Goal: Check status: Verify the current state of an ongoing process or item

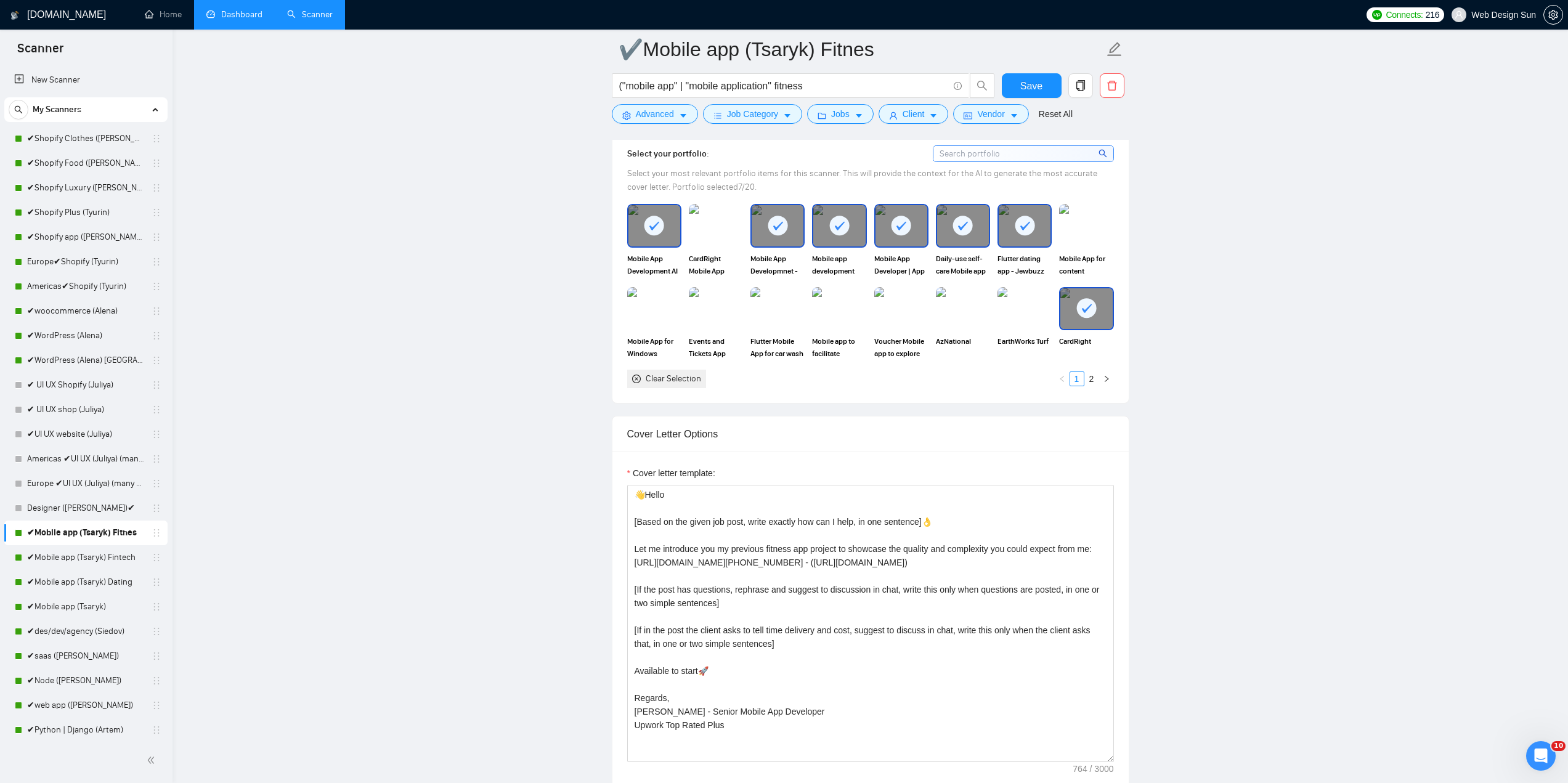
click at [245, 20] on link "Dashboard" at bounding box center [234, 14] width 56 height 11
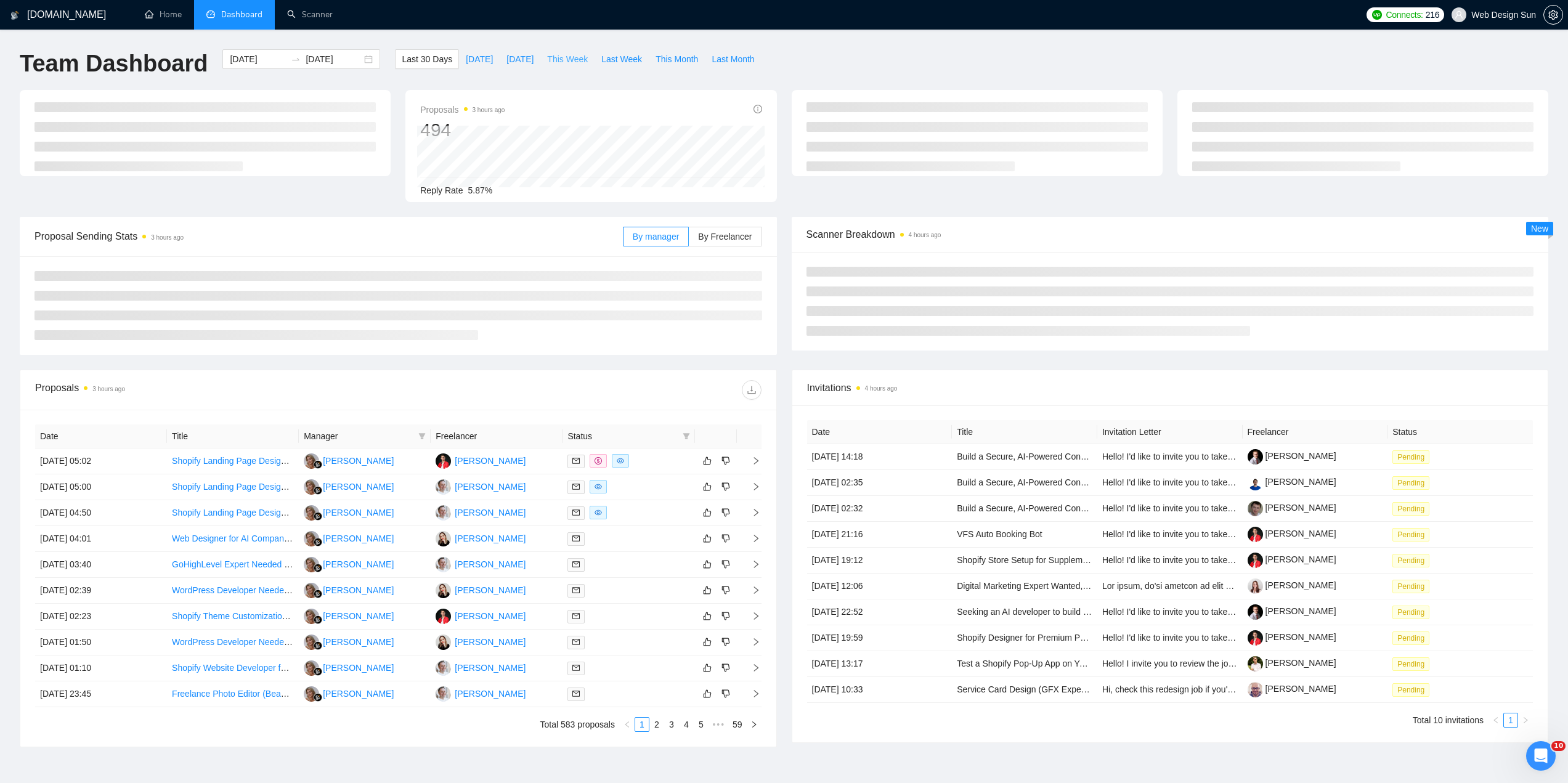
click at [565, 67] on button "This Week" at bounding box center [567, 59] width 54 height 20
type input "[DATE]"
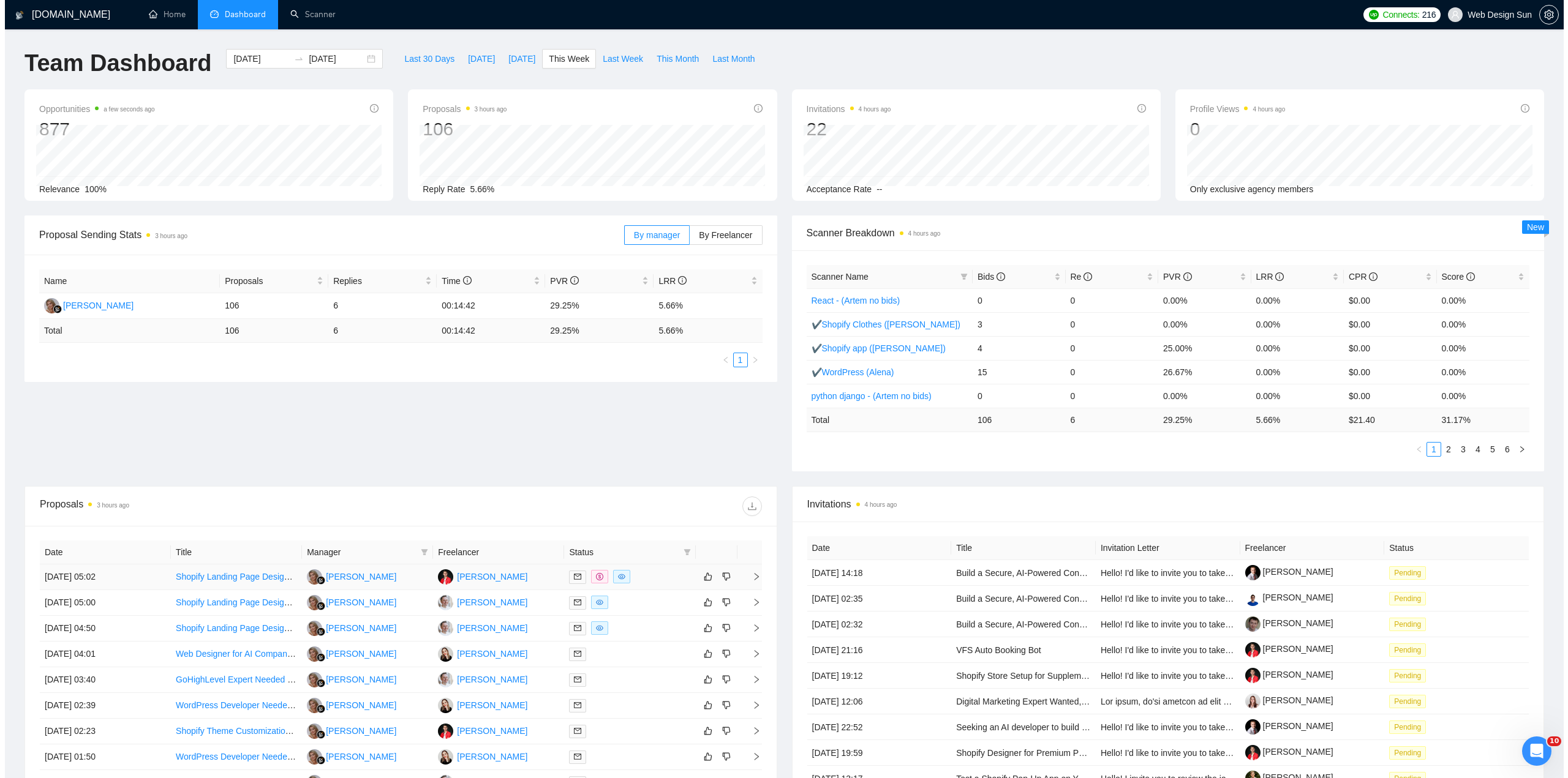
scroll to position [193, 0]
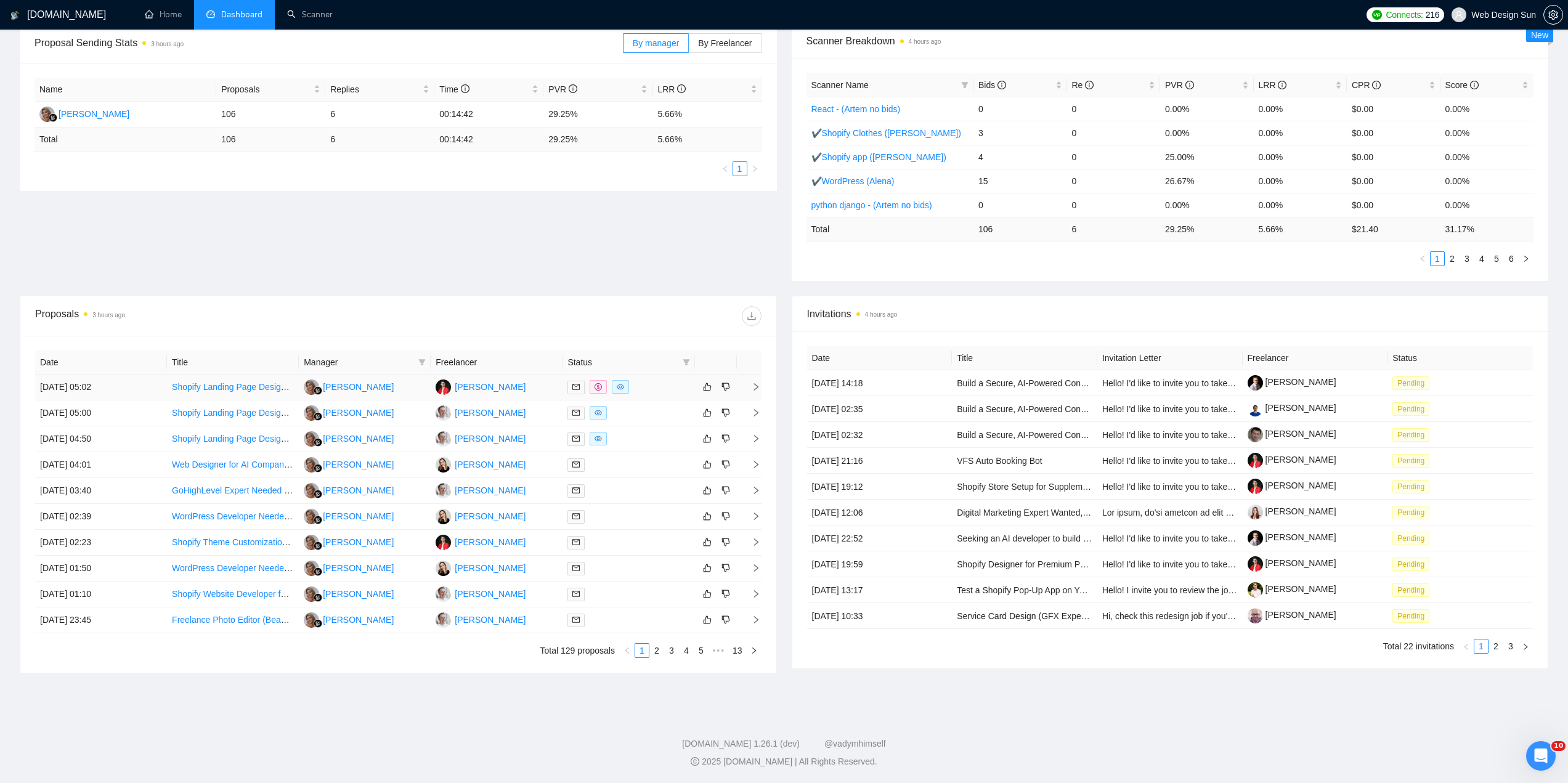
click at [637, 389] on div at bounding box center [628, 387] width 122 height 14
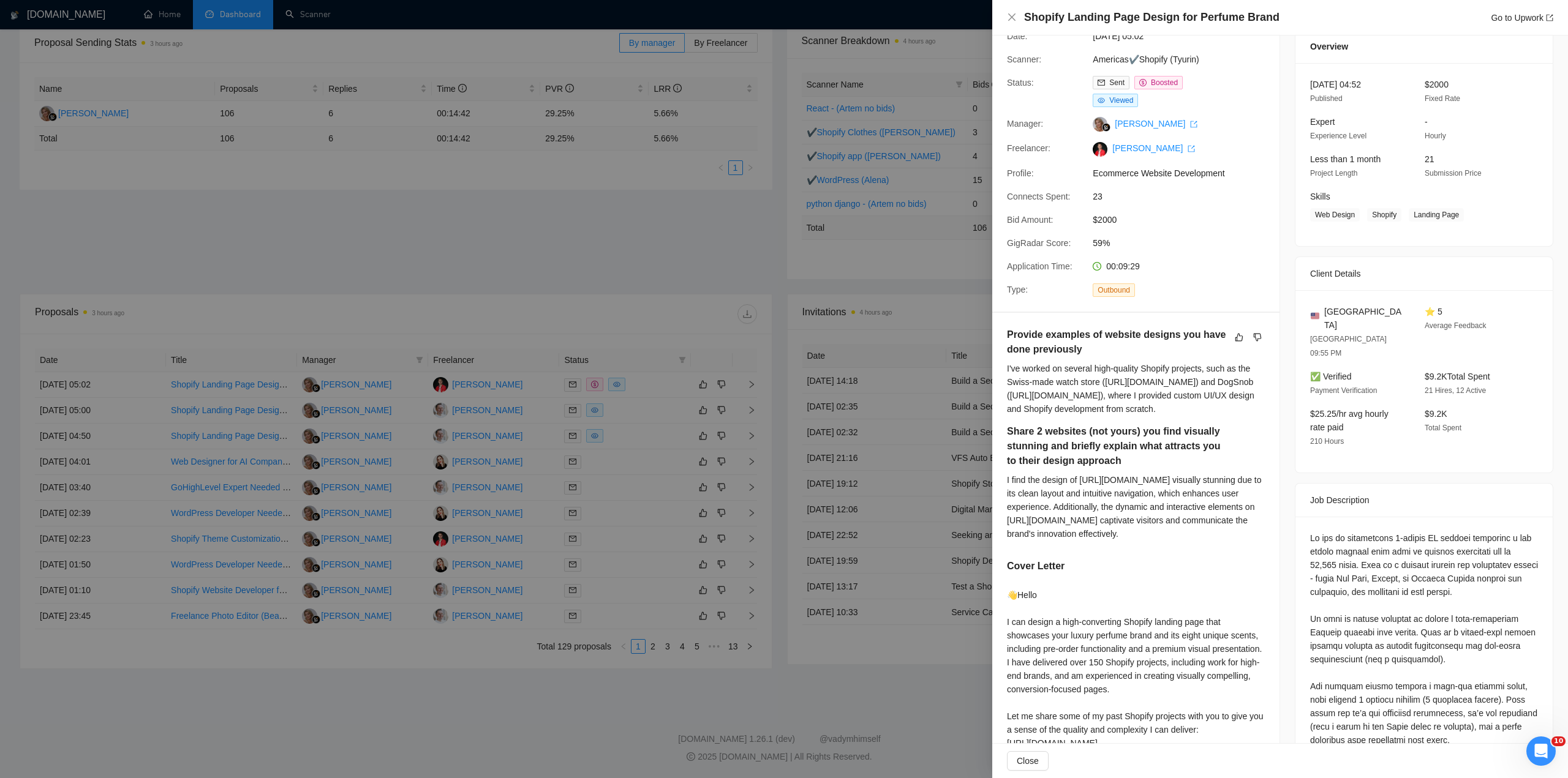
scroll to position [0, 0]
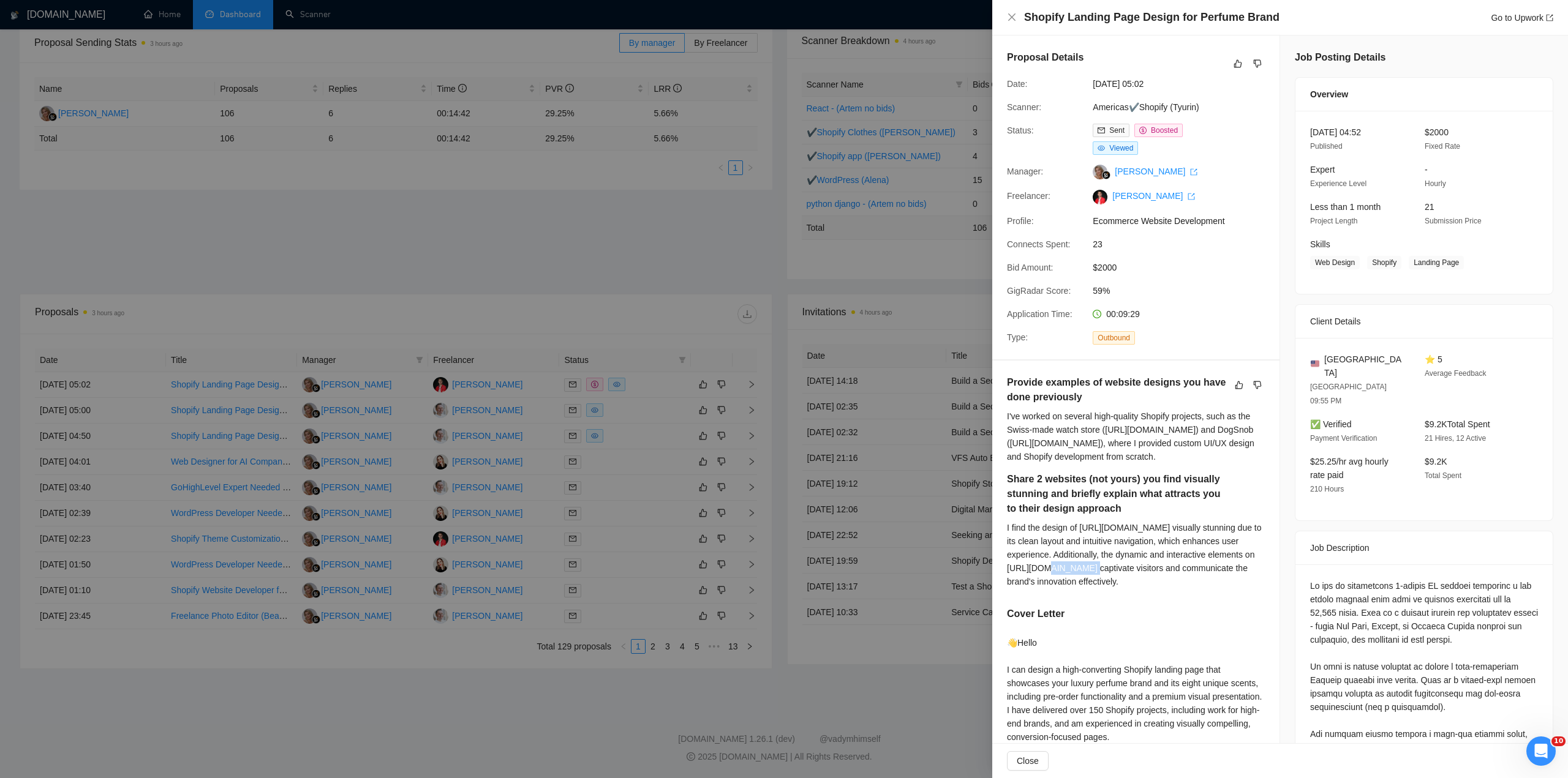
drag, startPoint x: 1058, startPoint y: 570, endPoint x: 1101, endPoint y: 570, distance: 43.0
click at [1101, 570] on div "I find the design of [URL][DOMAIN_NAME] visually stunning due to its clean layo…" at bounding box center [1136, 554] width 258 height 67
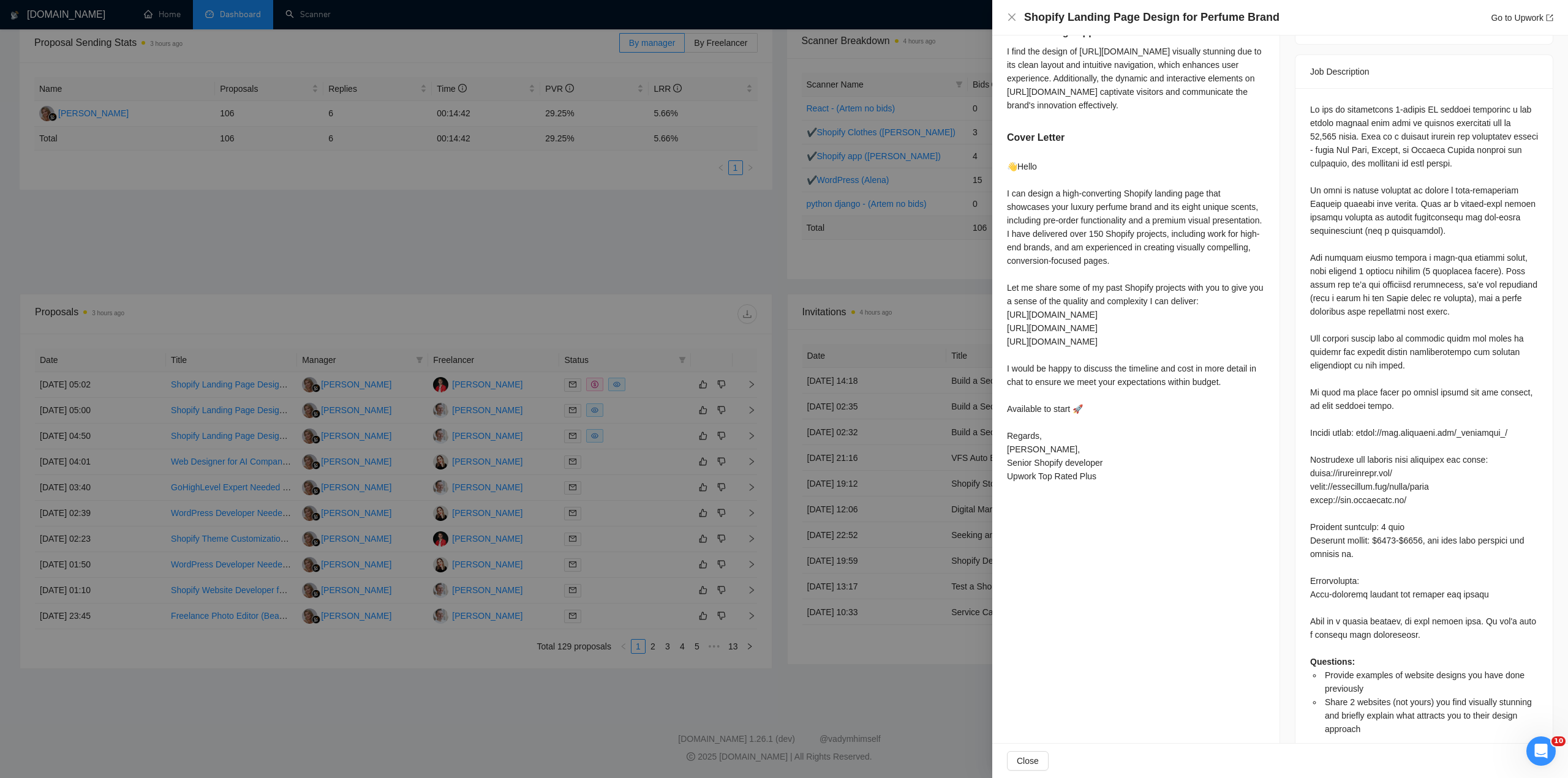
scroll to position [232, 0]
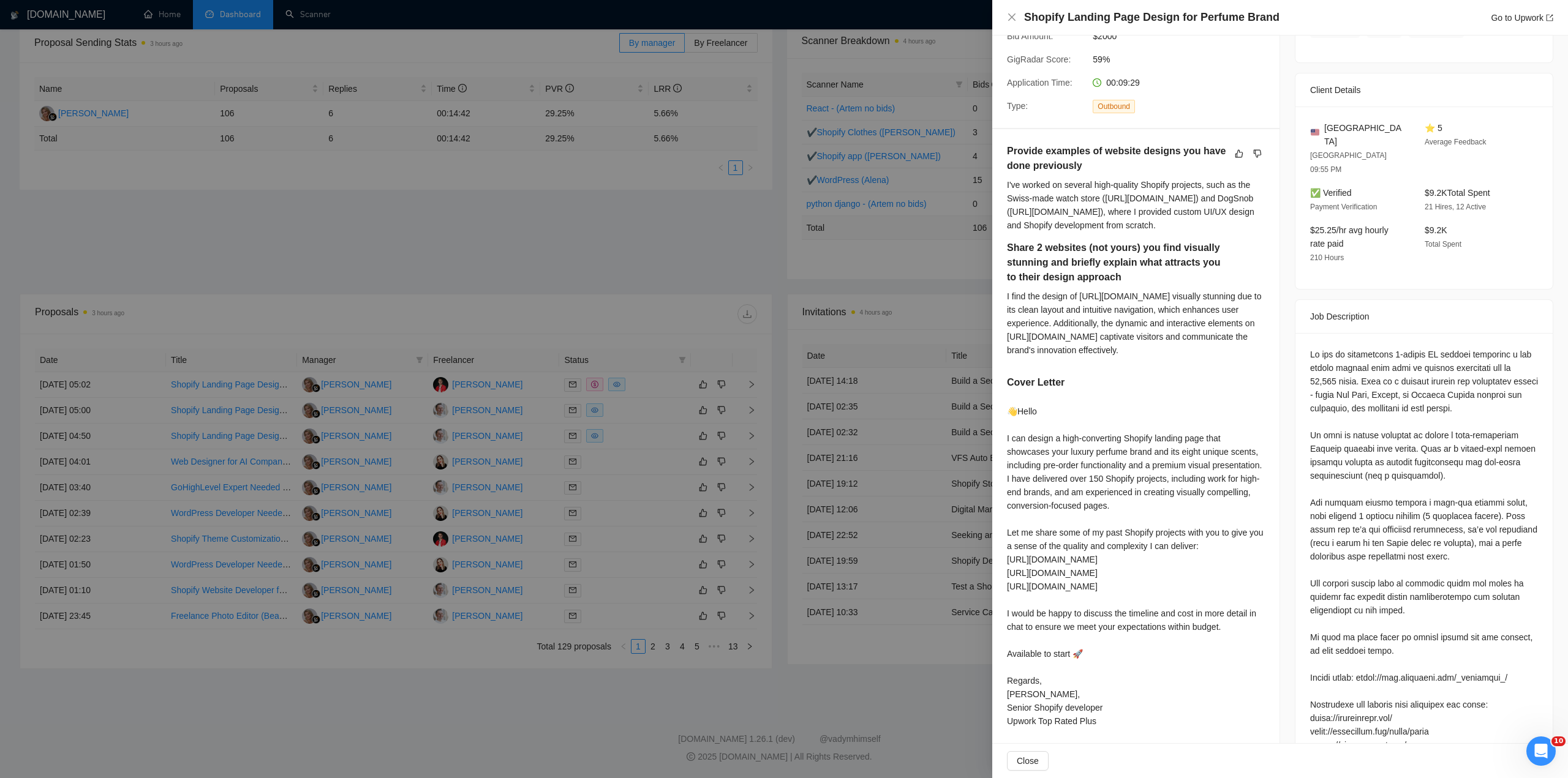
drag, startPoint x: 767, startPoint y: 485, endPoint x: 702, endPoint y: 464, distance: 68.3
click at [763, 483] on div at bounding box center [784, 389] width 1568 height 778
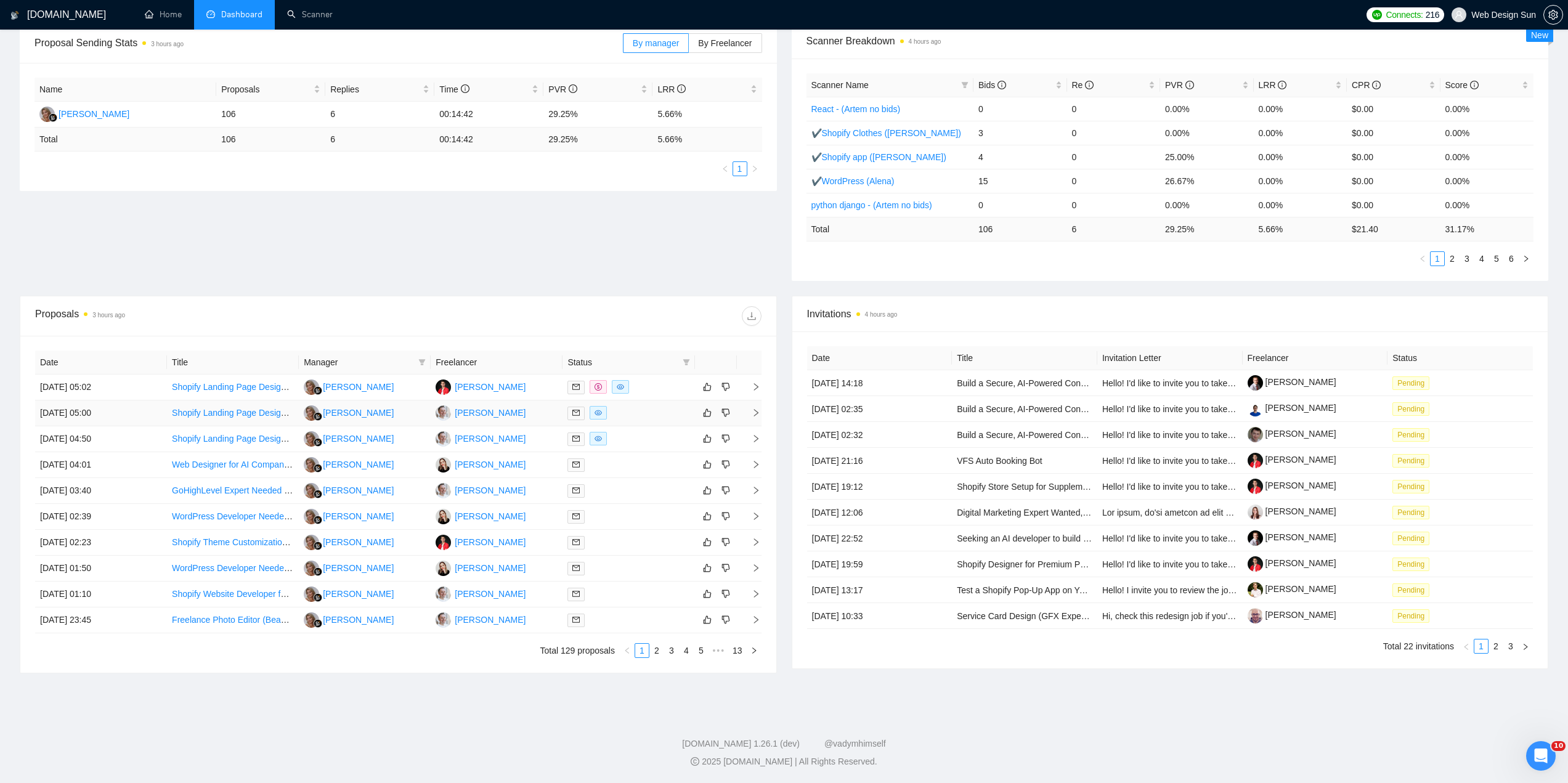
click at [644, 413] on div at bounding box center [628, 413] width 122 height 14
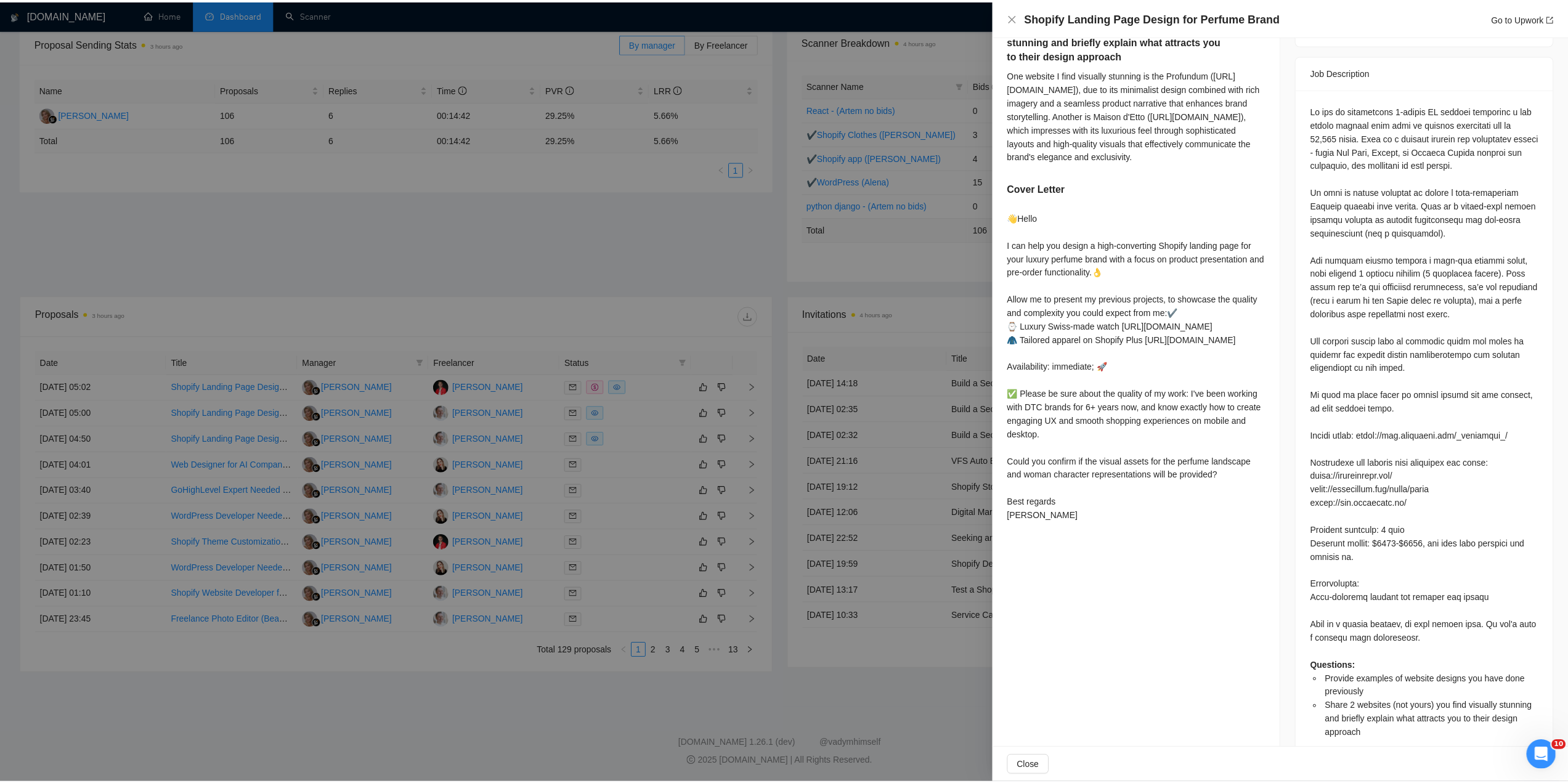
scroll to position [356, 0]
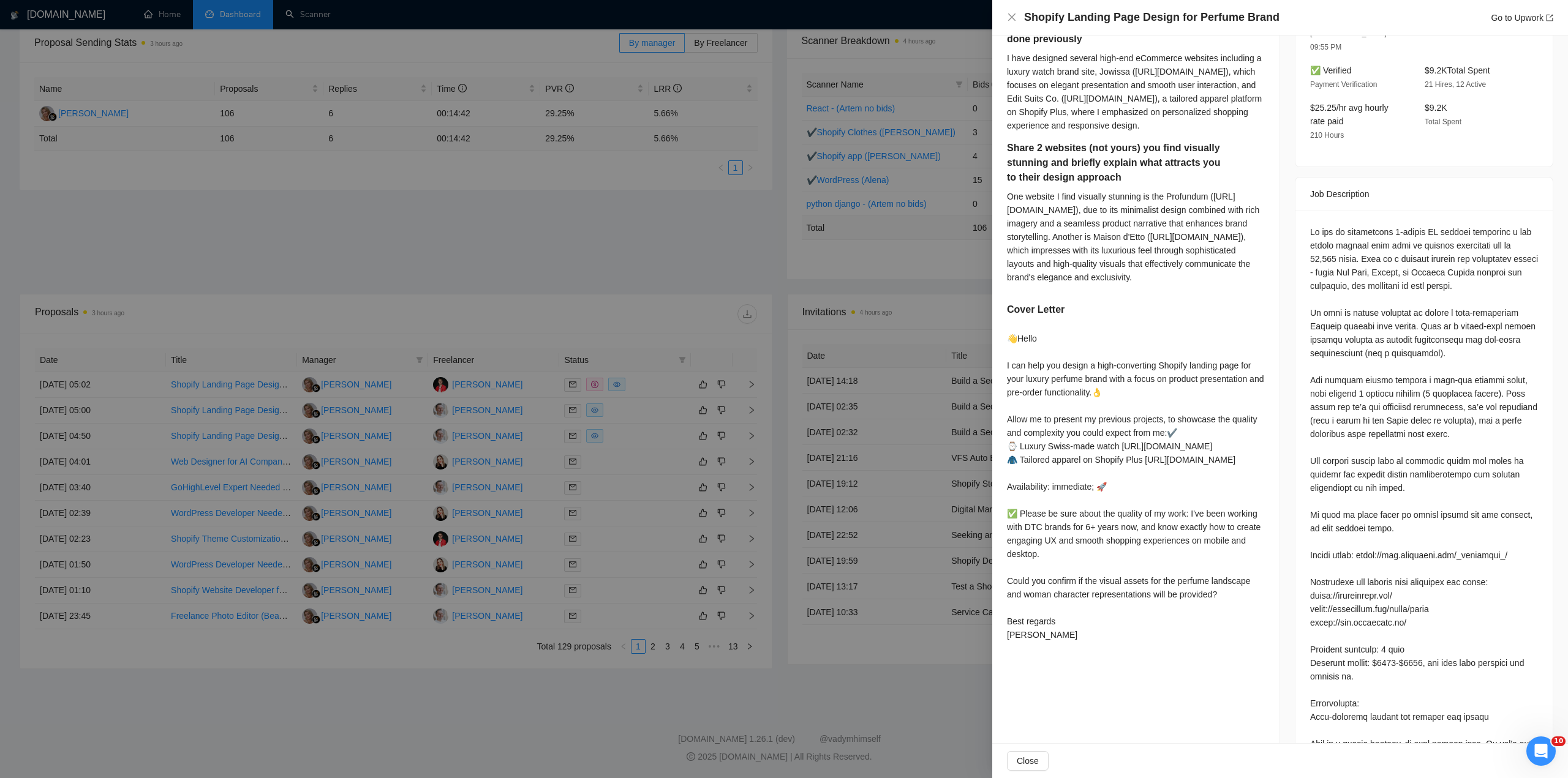
click at [732, 442] on div at bounding box center [784, 389] width 1568 height 778
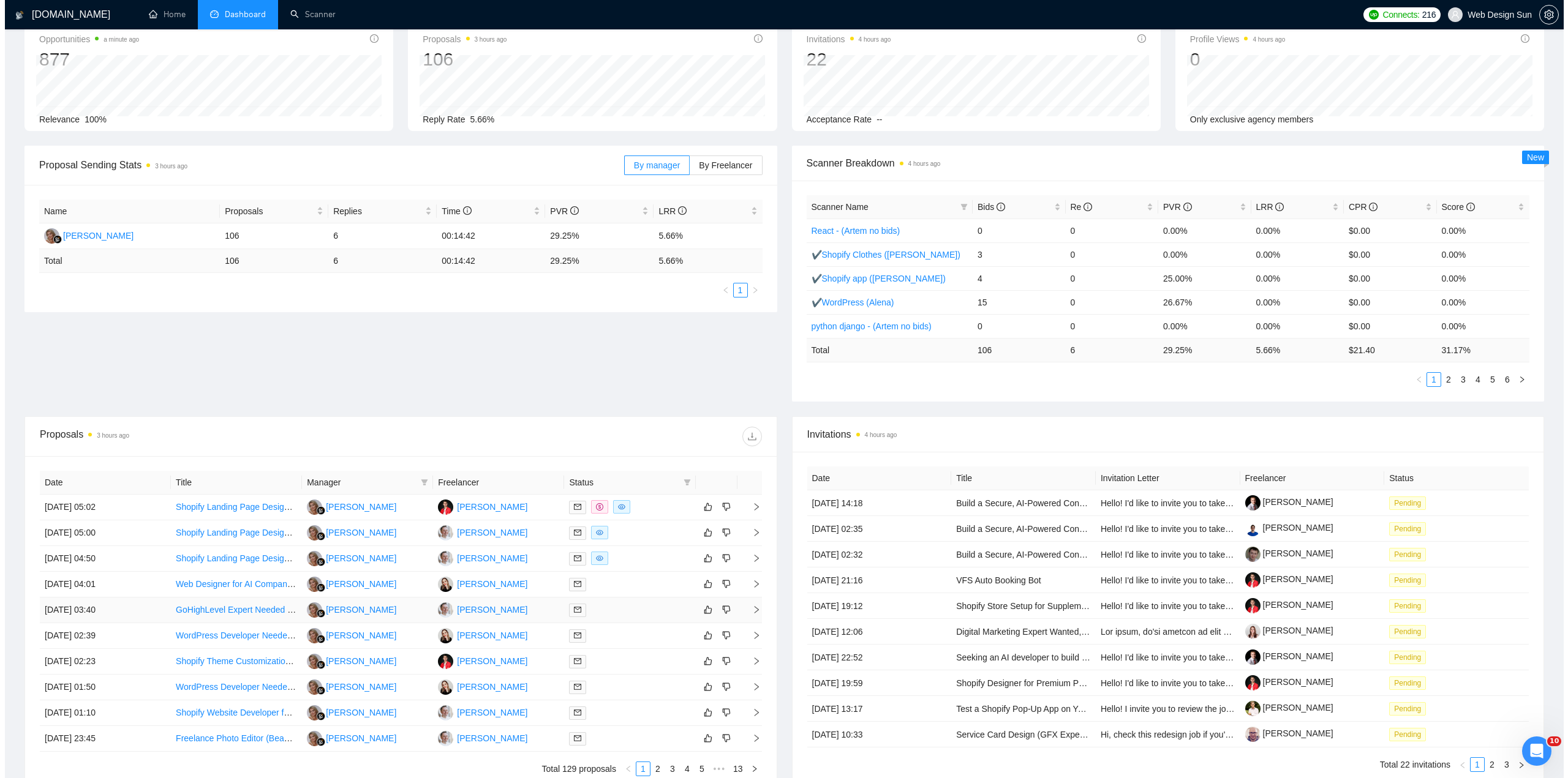
scroll to position [193, 0]
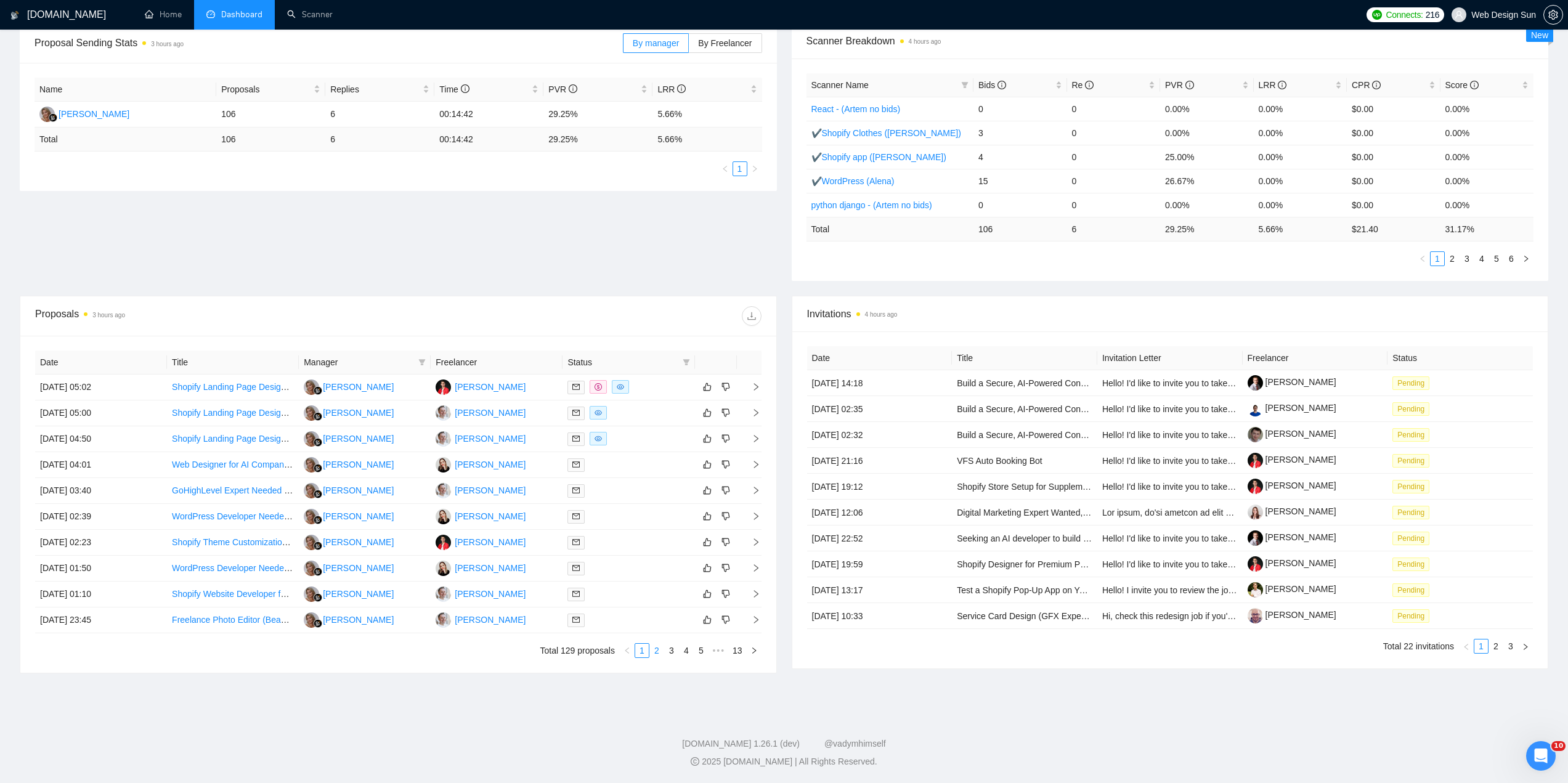
click at [658, 652] on link "2" at bounding box center [657, 650] width 13 height 13
click at [636, 388] on div at bounding box center [628, 387] width 122 height 14
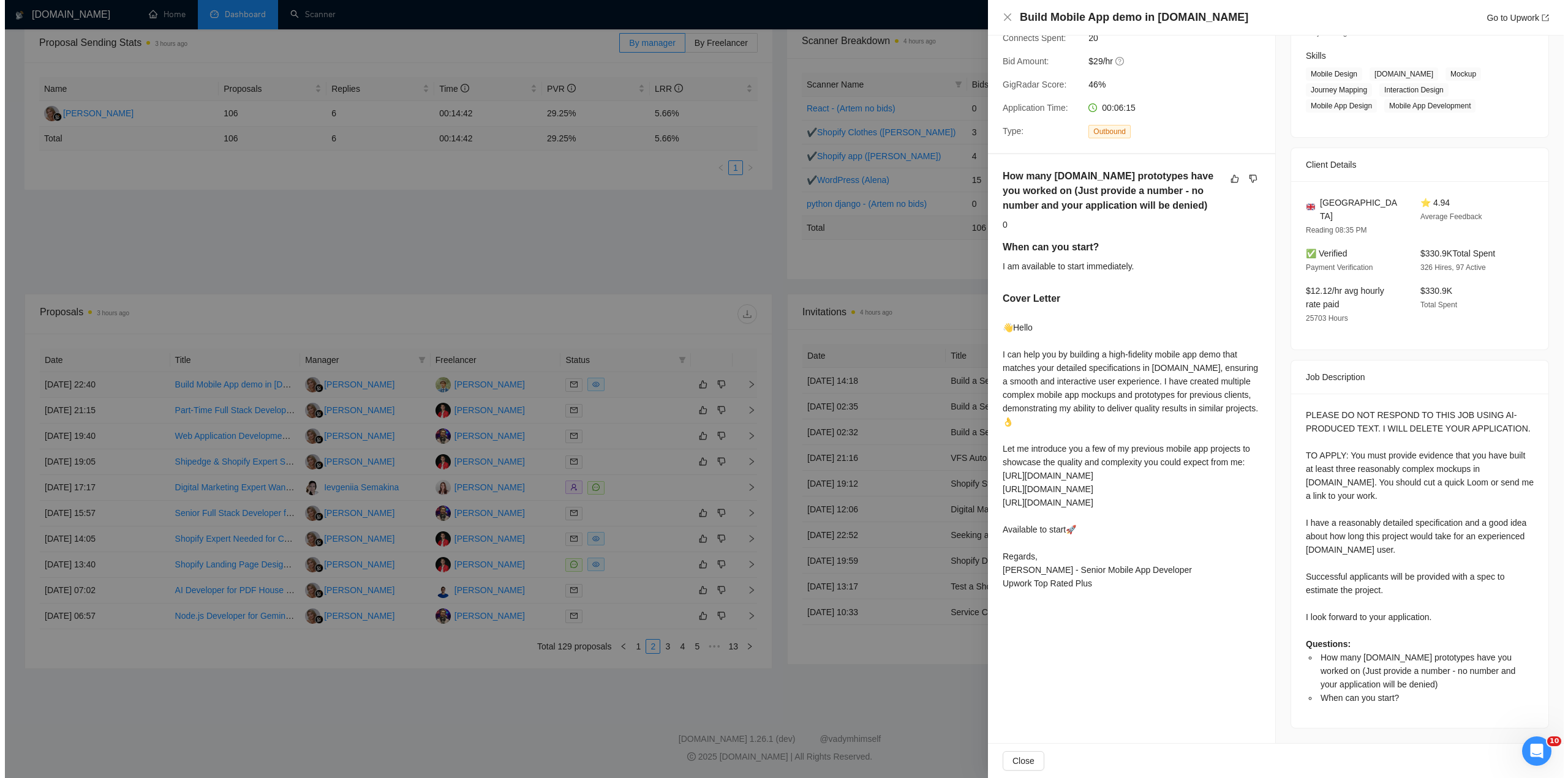
scroll to position [157, 0]
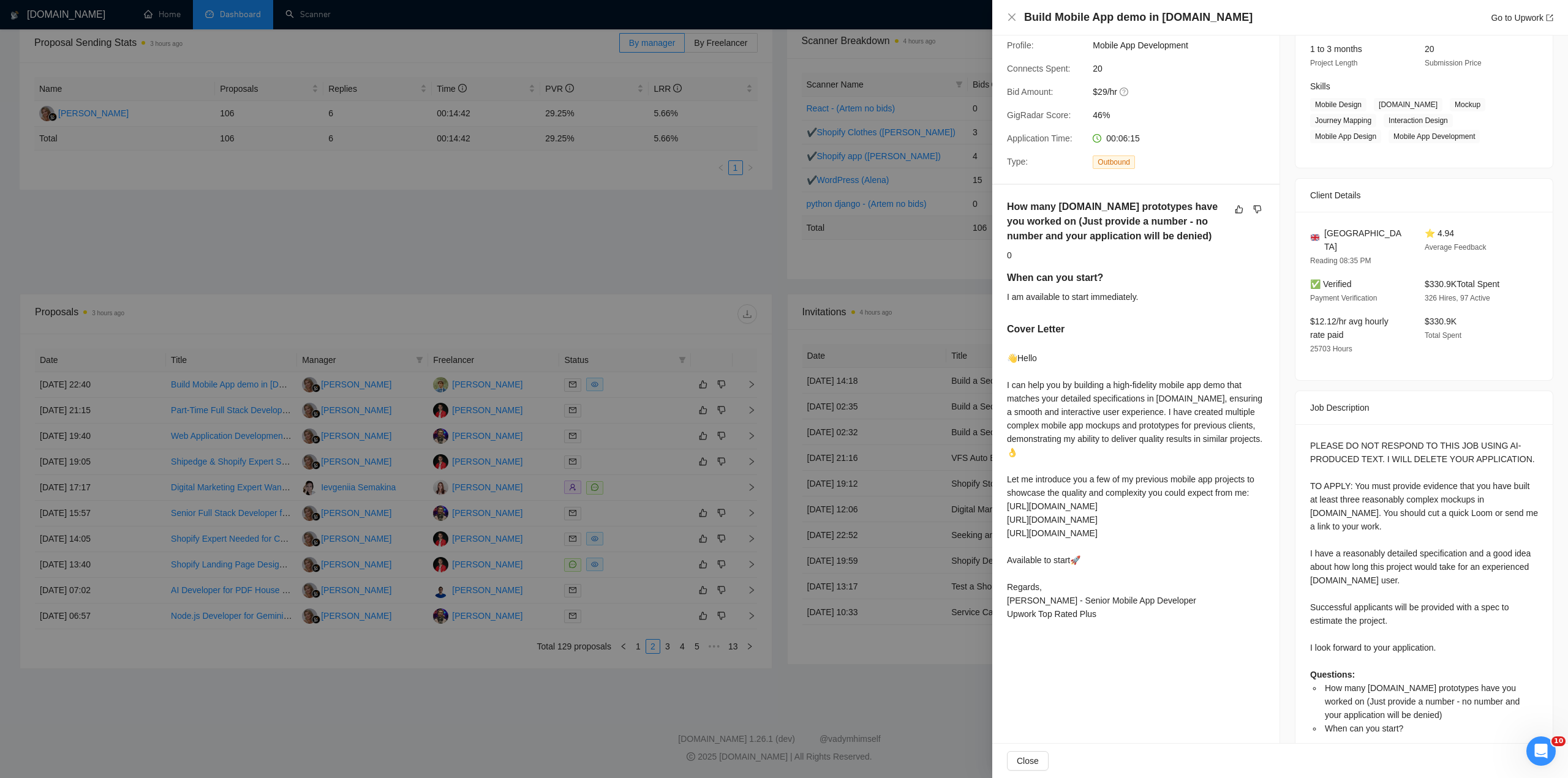
click at [632, 394] on div at bounding box center [784, 389] width 1568 height 778
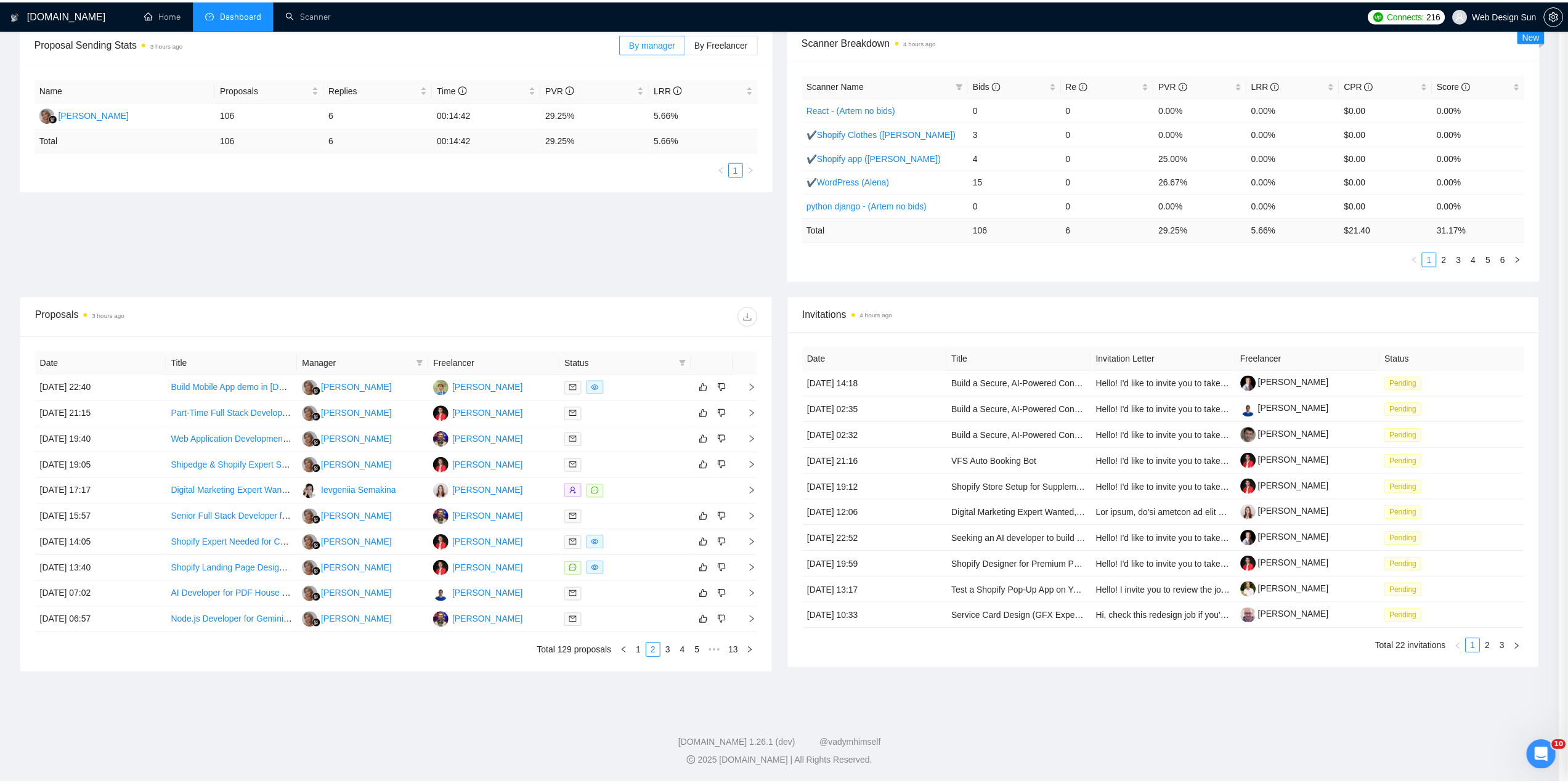
scroll to position [0, 0]
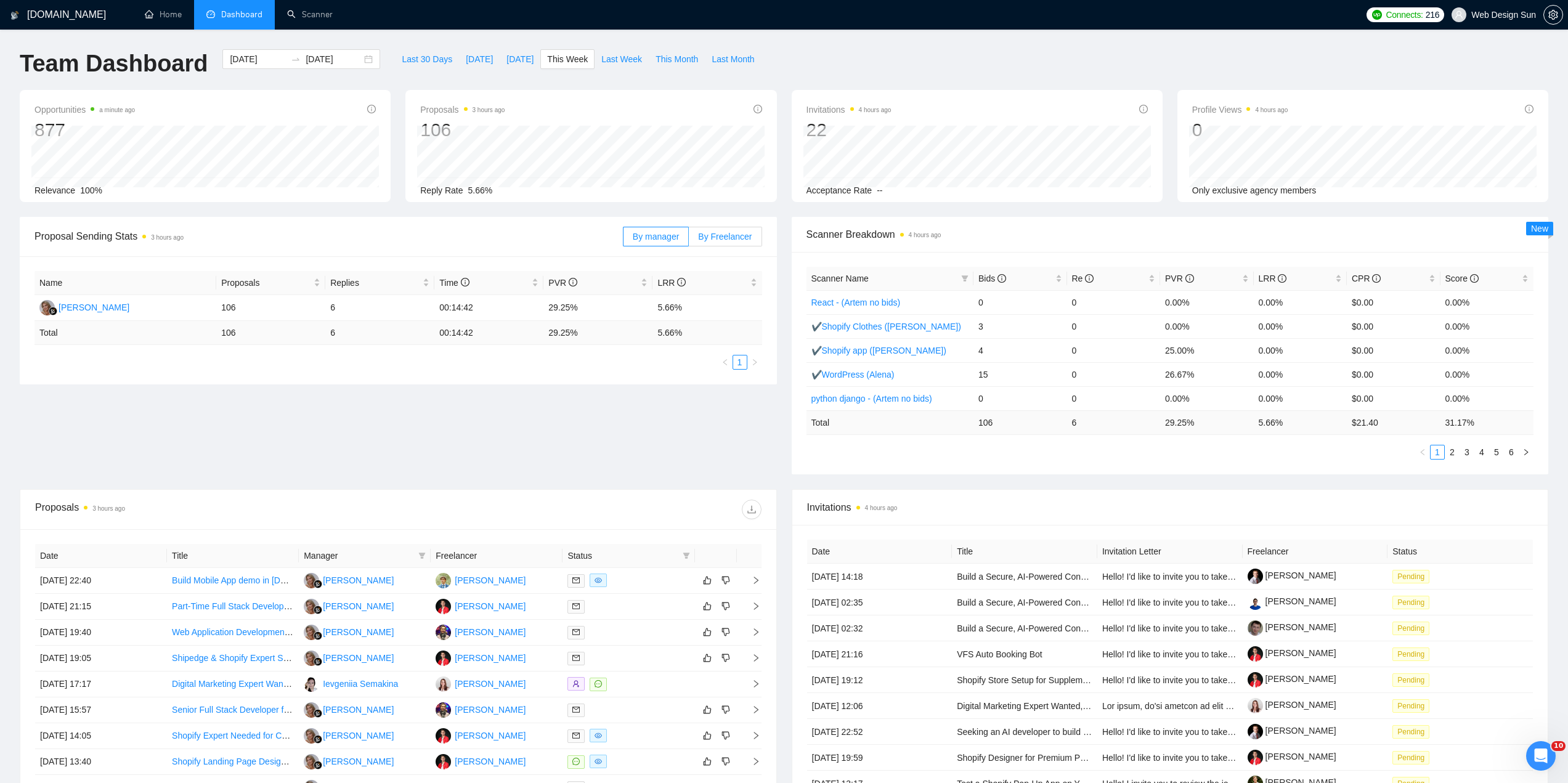
click at [732, 239] on span "By Freelancer" at bounding box center [725, 237] width 53 height 10
click at [689, 240] on input "By Freelancer" at bounding box center [689, 240] width 0 height 0
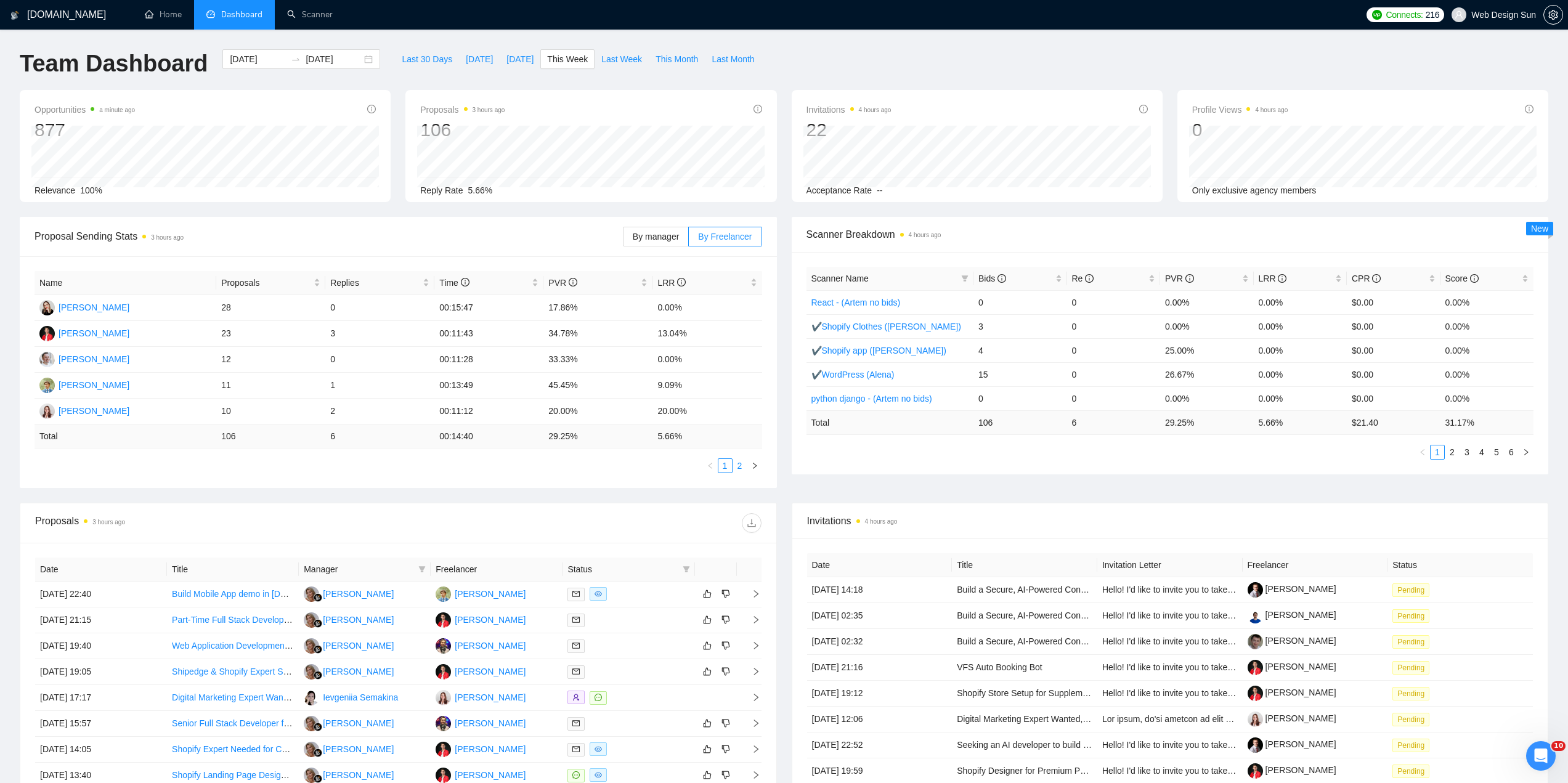
click at [738, 472] on link "2" at bounding box center [740, 466] width 13 height 13
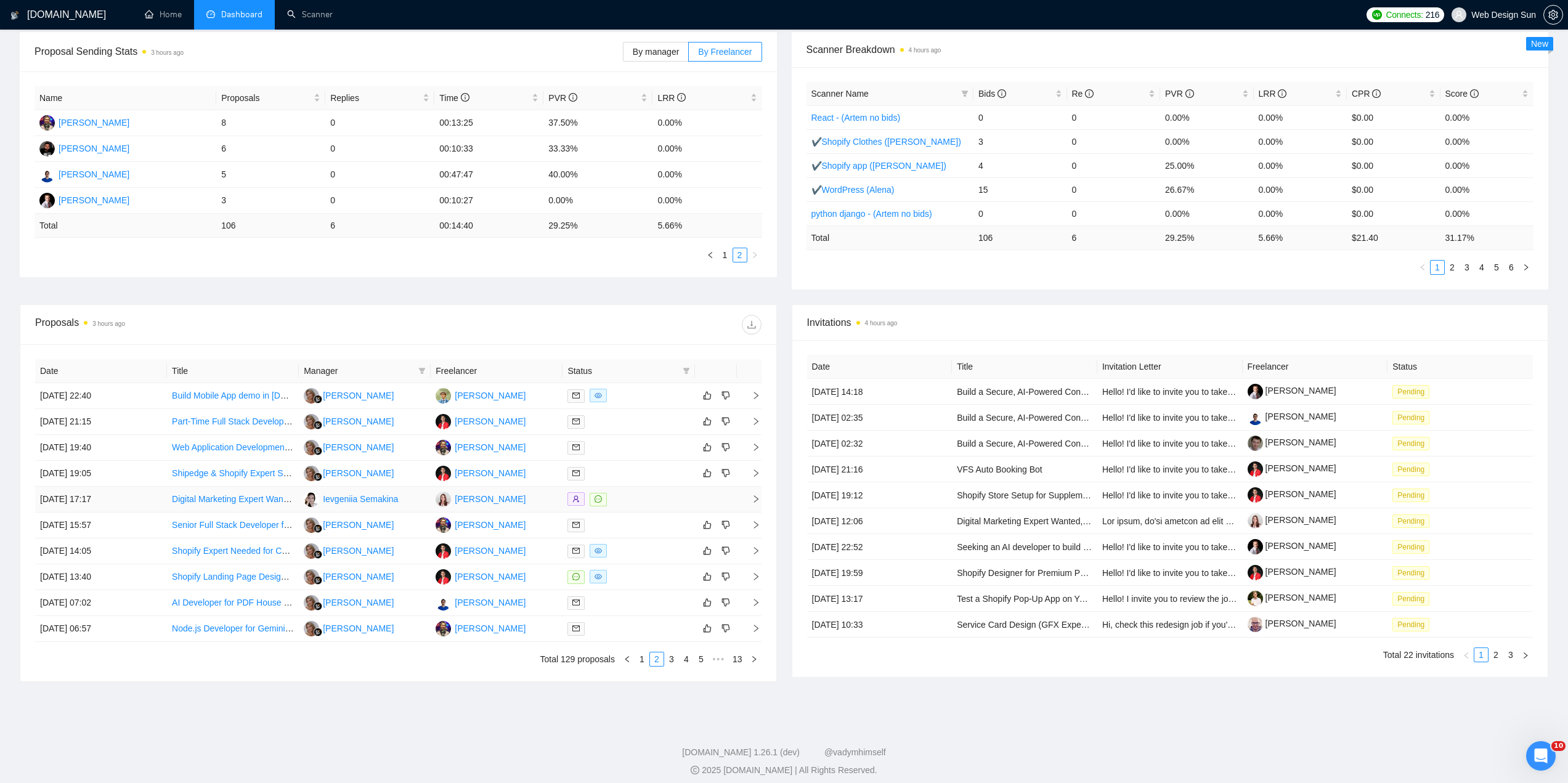
scroll to position [194, 0]
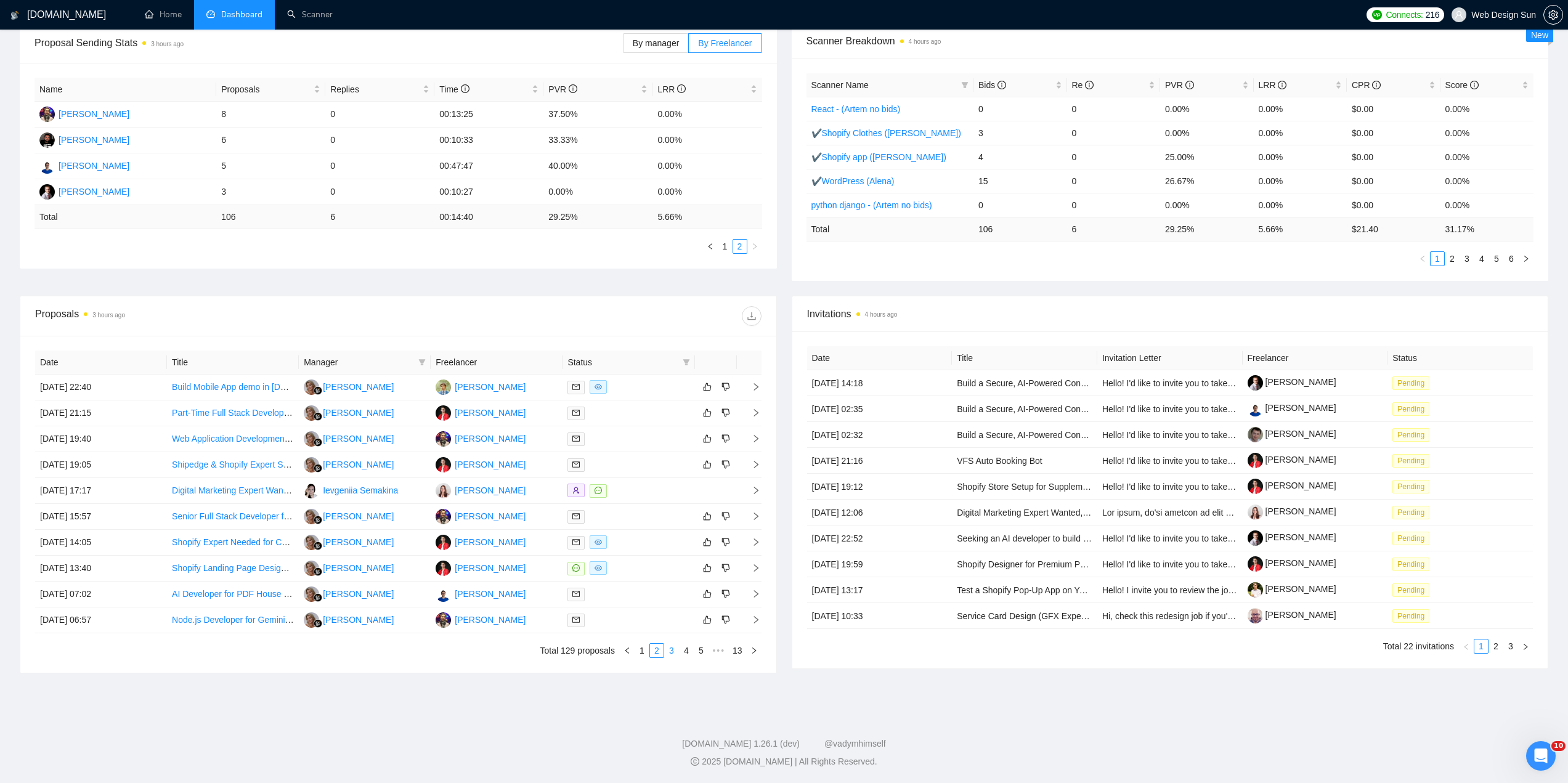
click at [671, 653] on link "3" at bounding box center [671, 650] width 13 height 13
click at [649, 440] on div at bounding box center [628, 438] width 122 height 14
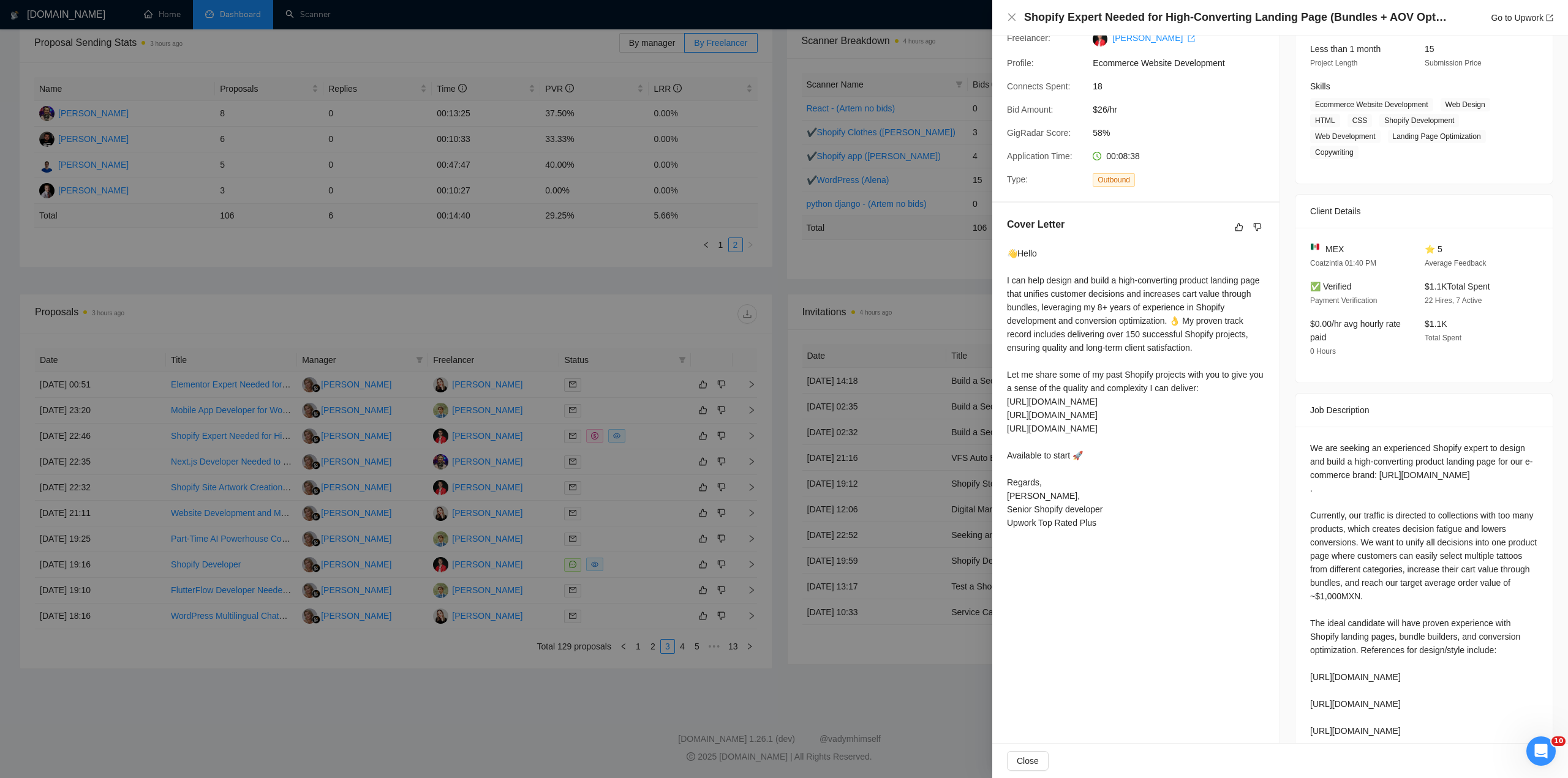
click at [644, 444] on div at bounding box center [784, 389] width 1568 height 778
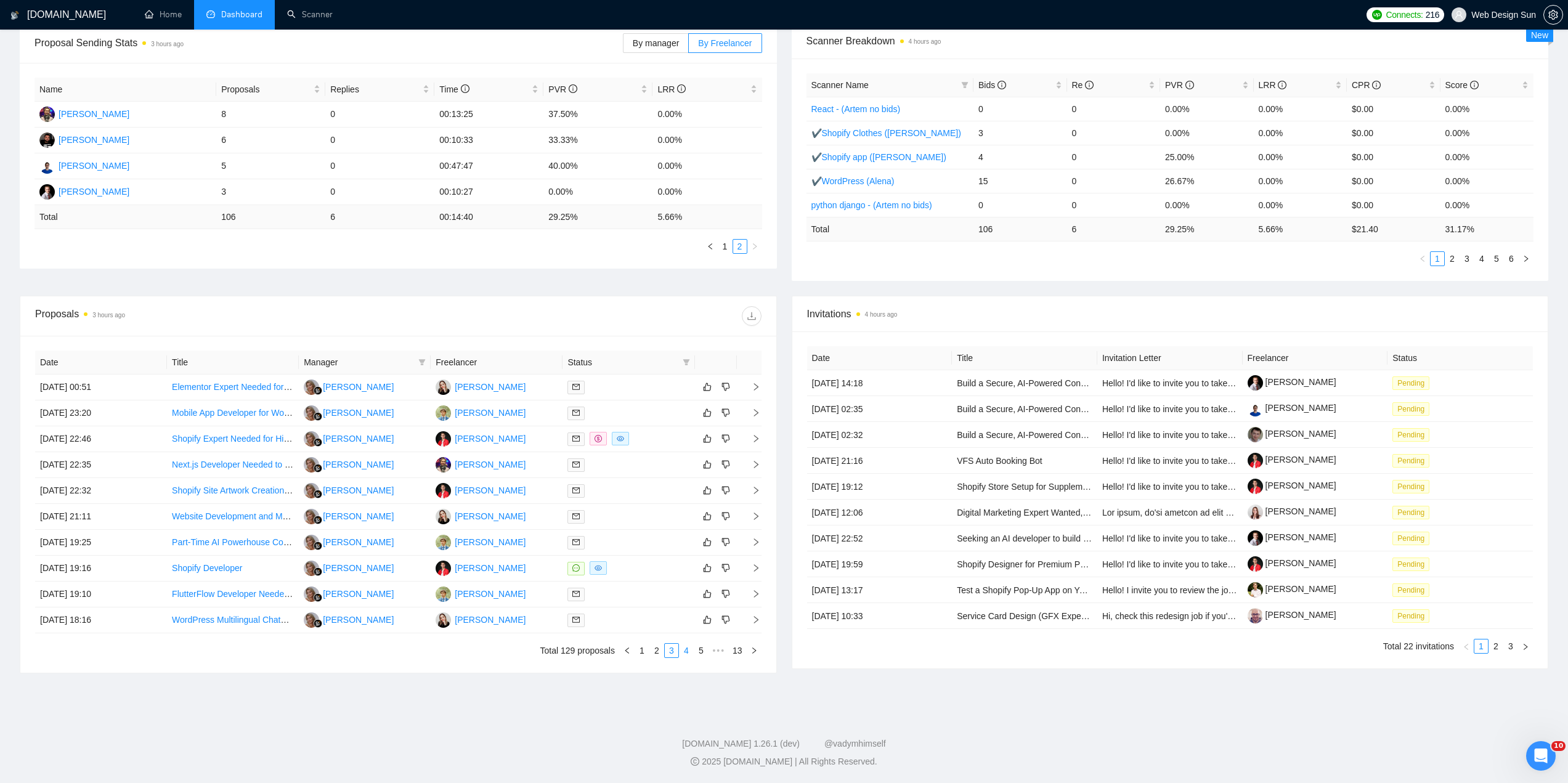
click at [689, 653] on link "4" at bounding box center [687, 650] width 13 height 13
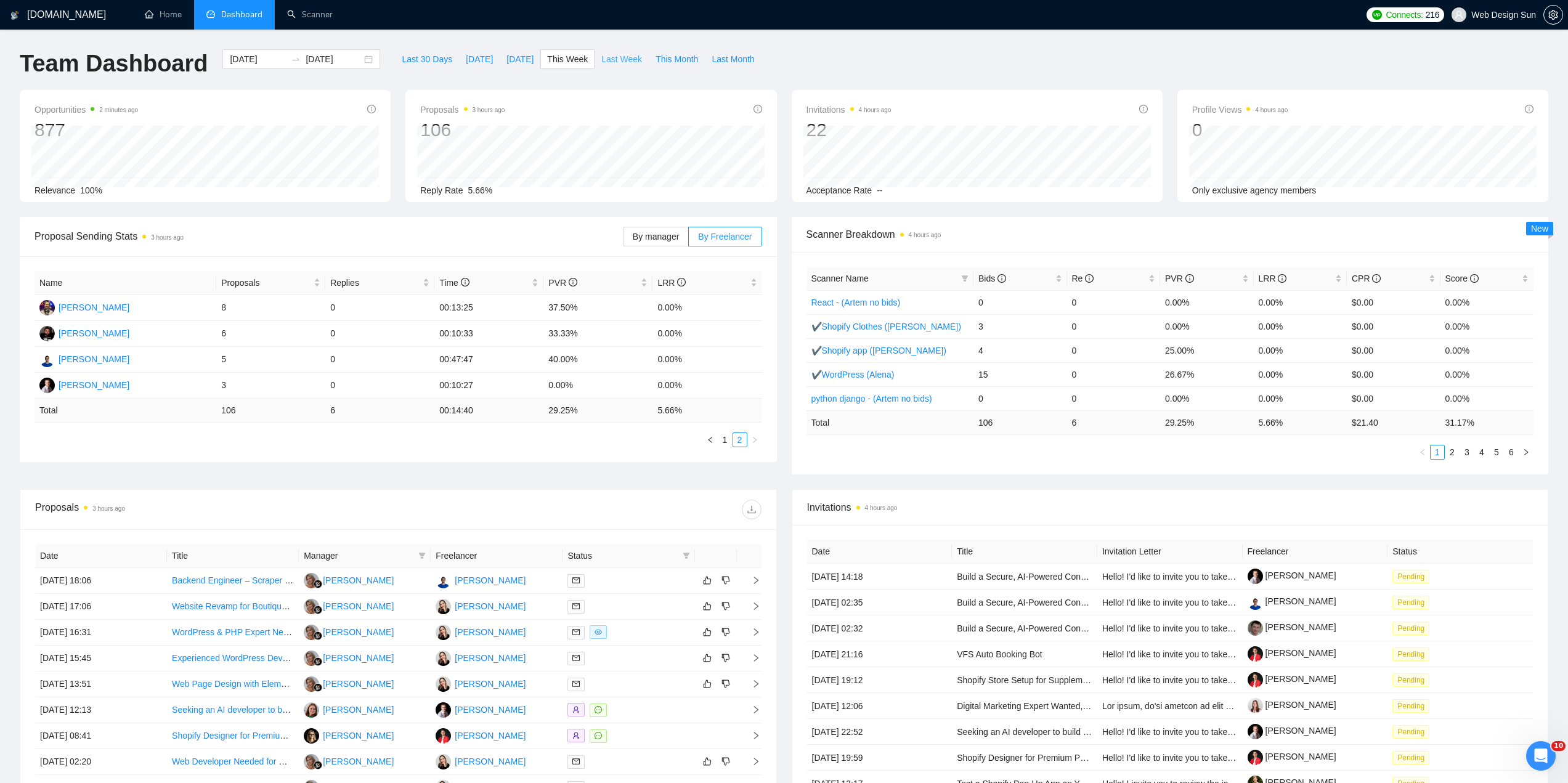
click at [616, 63] on span "Last Week" at bounding box center [622, 59] width 41 height 13
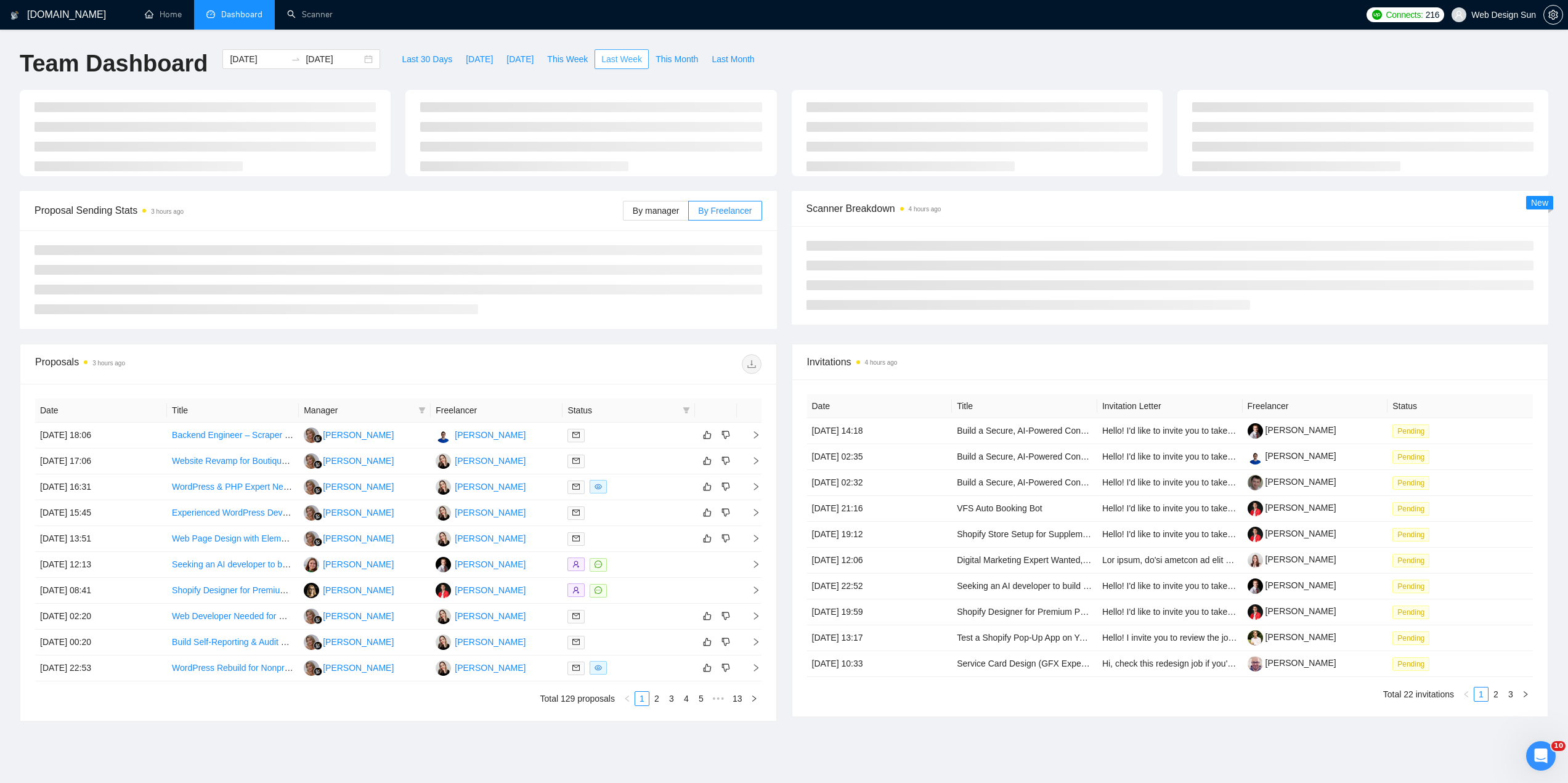
type input "[DATE]"
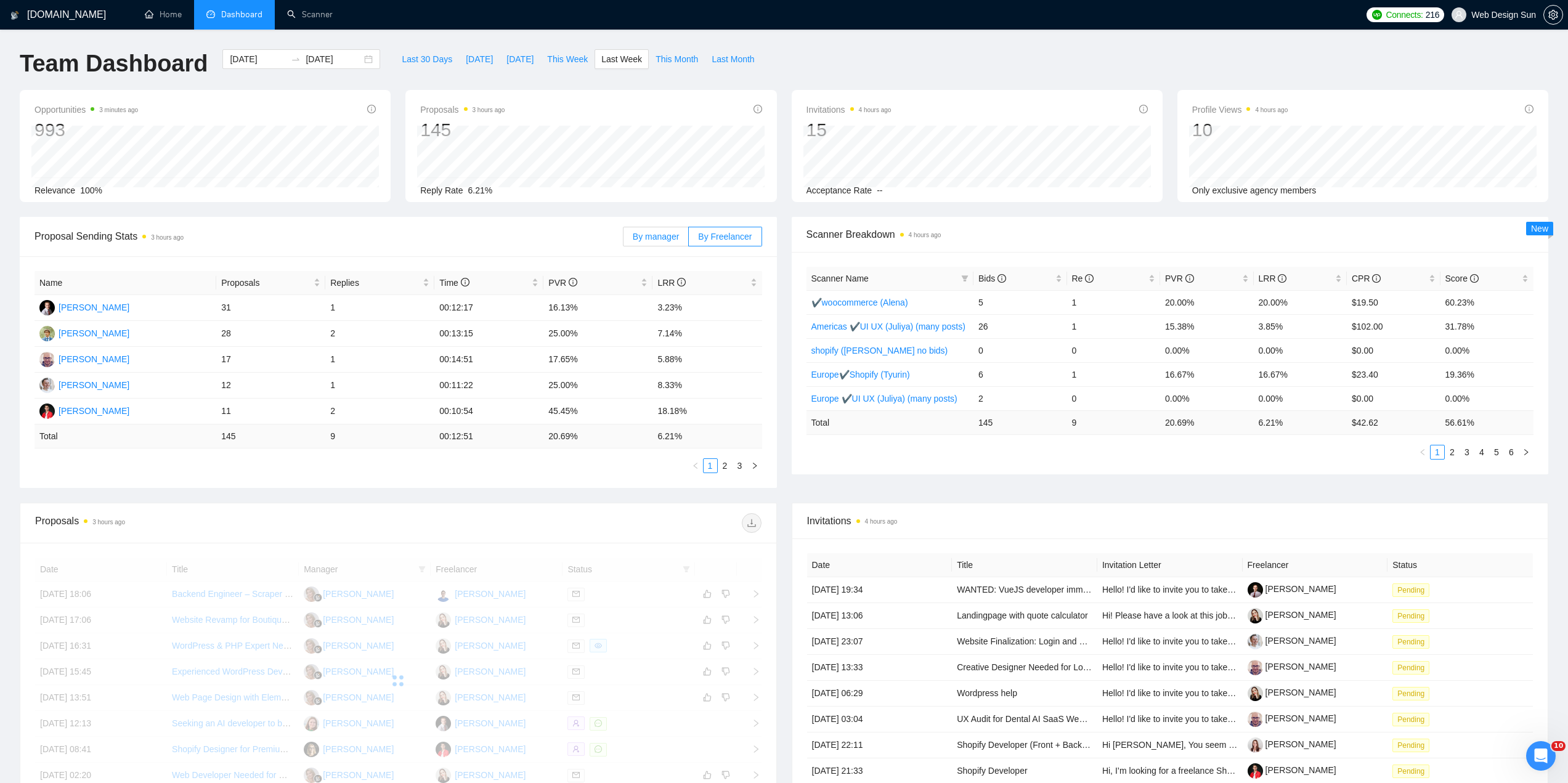
click at [661, 239] on span "By manager" at bounding box center [656, 237] width 46 height 10
click at [624, 240] on input "By manager" at bounding box center [624, 240] width 0 height 0
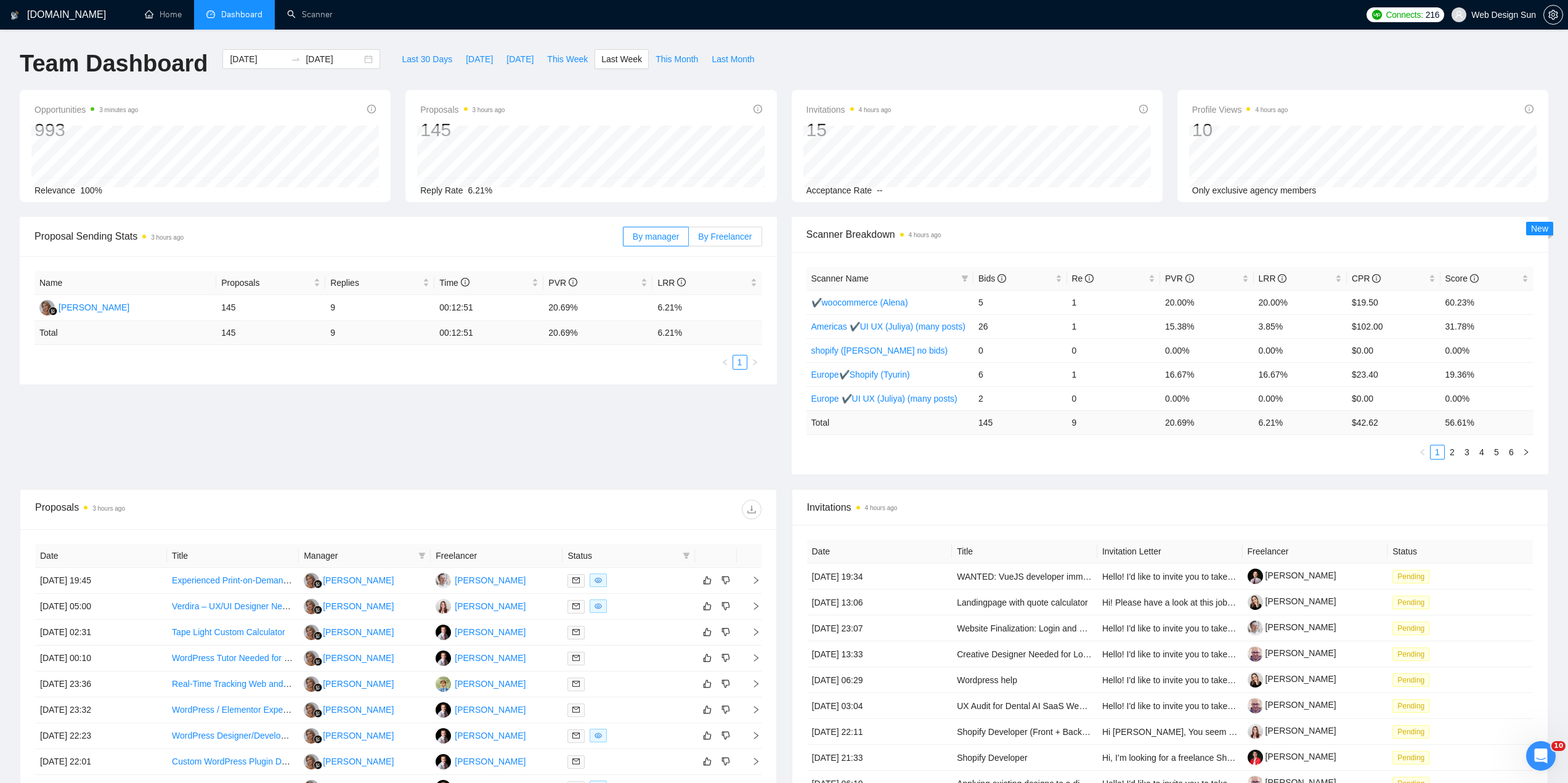
click at [713, 236] on span "By Freelancer" at bounding box center [725, 237] width 53 height 10
click at [689, 240] on input "By Freelancer" at bounding box center [689, 240] width 0 height 0
